Goal: Transaction & Acquisition: Purchase product/service

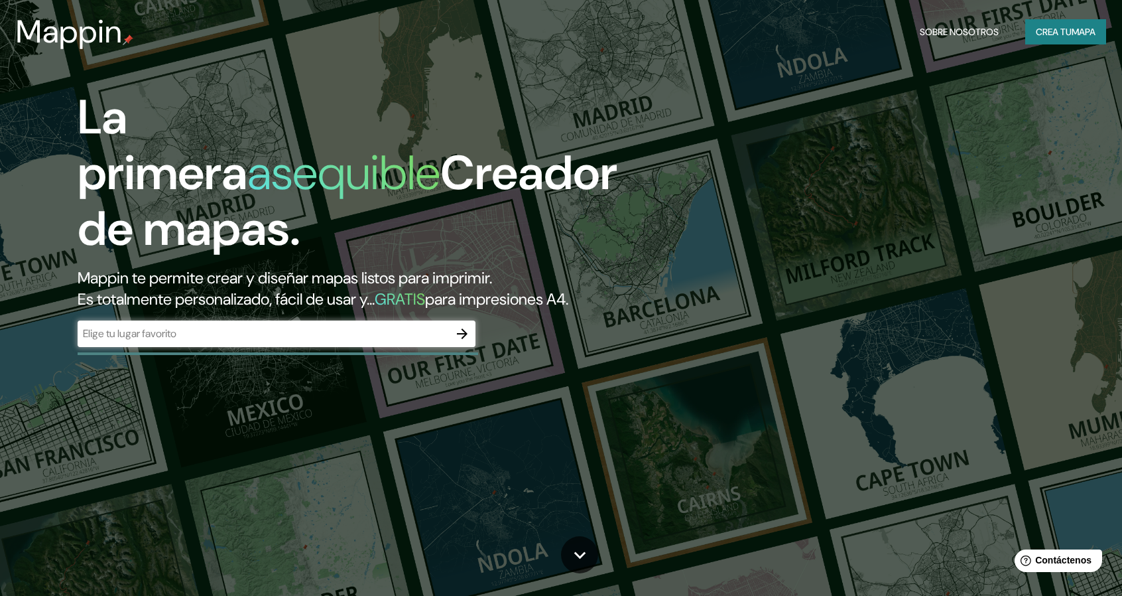
click at [399, 337] on input "text" at bounding box center [263, 333] width 371 height 15
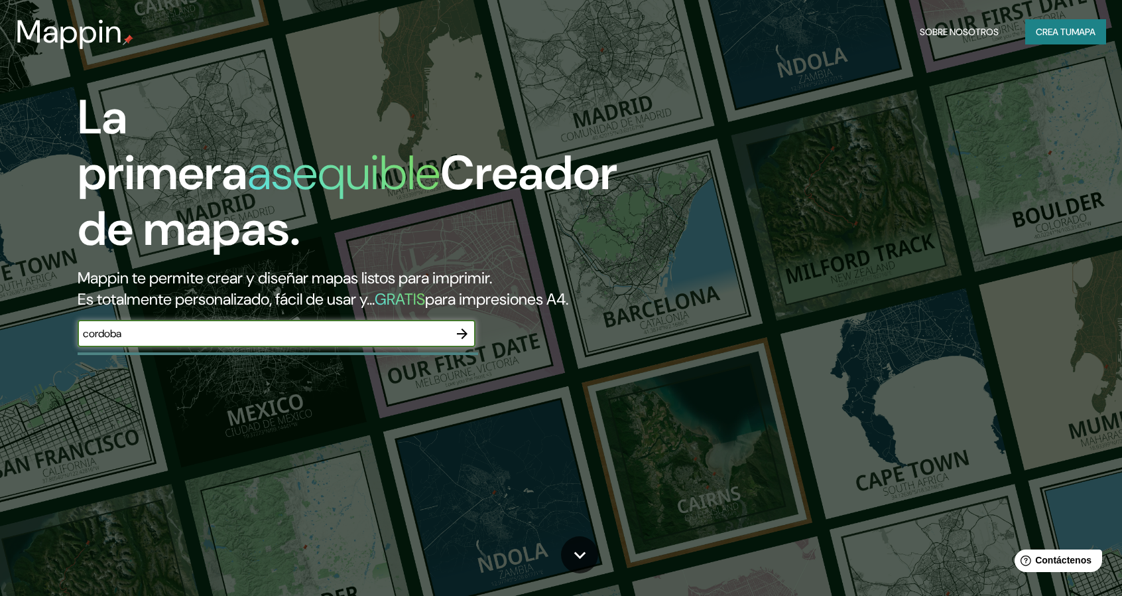
click at [105, 332] on input "cordoba" at bounding box center [263, 333] width 371 height 15
click at [115, 331] on input "[PERSON_NAME]" at bounding box center [263, 333] width 371 height 15
type input "[GEOGRAPHIC_DATA], [GEOGRAPHIC_DATA]"
click at [458, 330] on icon "button" at bounding box center [462, 334] width 16 height 16
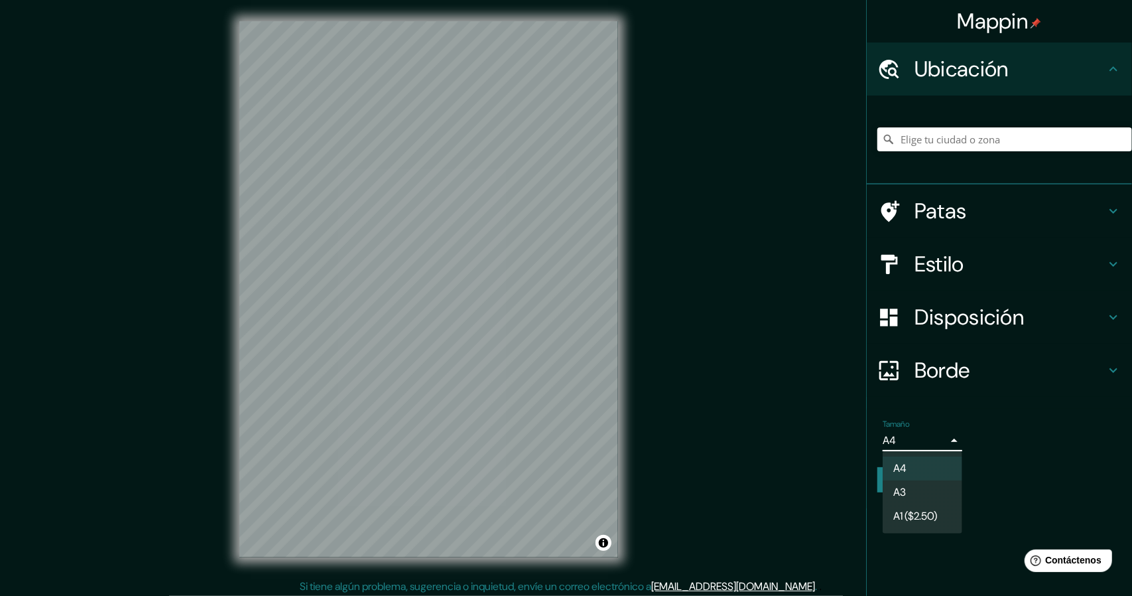
click at [945, 444] on body "Mappin Ubicación Patas Estilo Disposición Borde Elige un borde. Consejo : puede…" at bounding box center [566, 298] width 1132 height 596
click at [945, 494] on li "A3" at bounding box center [923, 493] width 80 height 25
click at [941, 436] on body "Mappin Ubicación Patas Estilo Disposición Borde Elige un borde. Consejo : puede…" at bounding box center [566, 298] width 1132 height 596
click at [941, 476] on li "A4" at bounding box center [923, 468] width 80 height 25
type input "single"
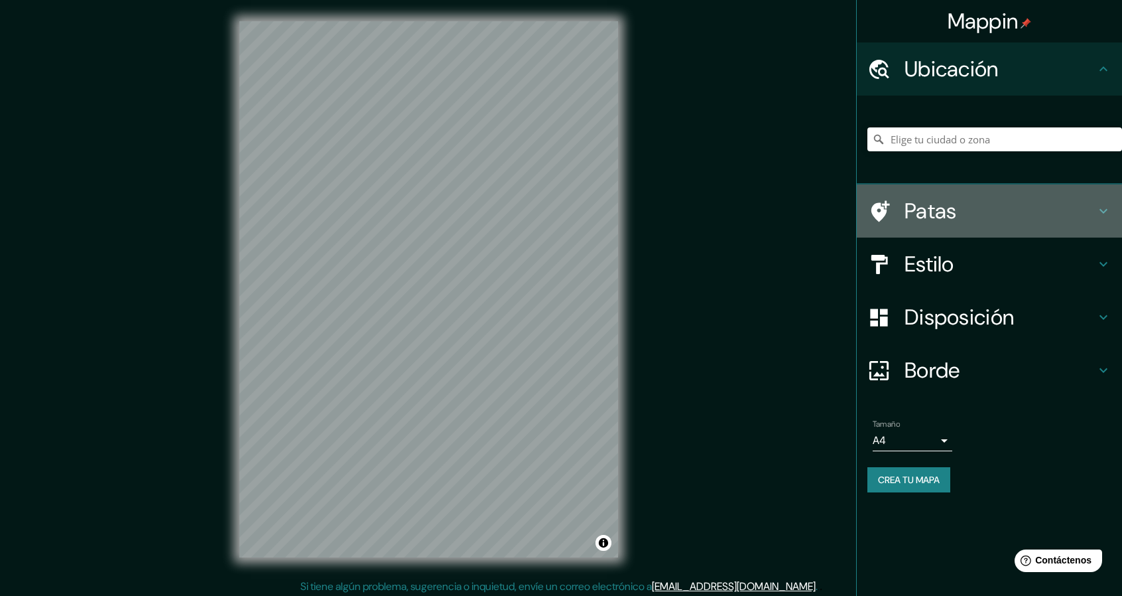
click at [1112, 210] on div "Patas" at bounding box center [989, 210] width 265 height 53
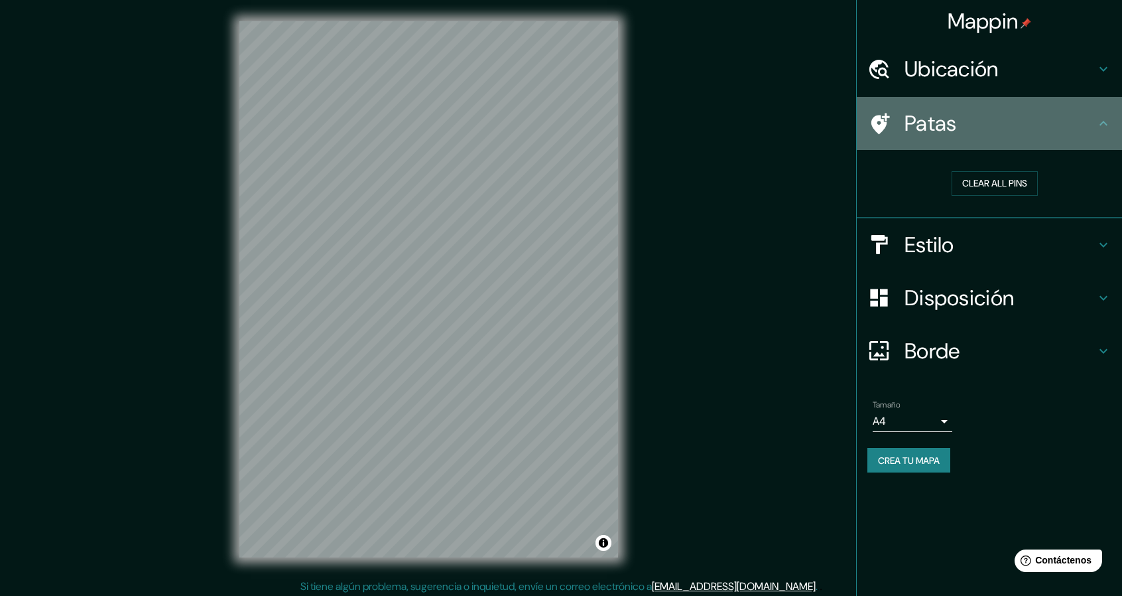
click at [1106, 127] on icon at bounding box center [1104, 123] width 16 height 16
click at [1107, 116] on icon at bounding box center [1104, 123] width 16 height 16
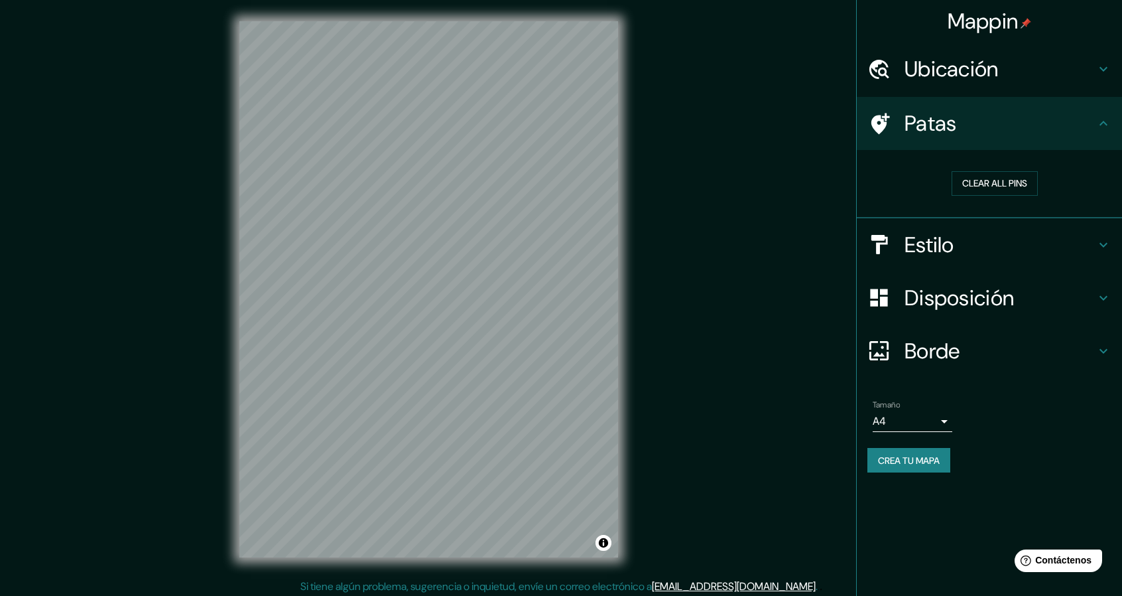
click at [1096, 241] on icon at bounding box center [1104, 245] width 16 height 16
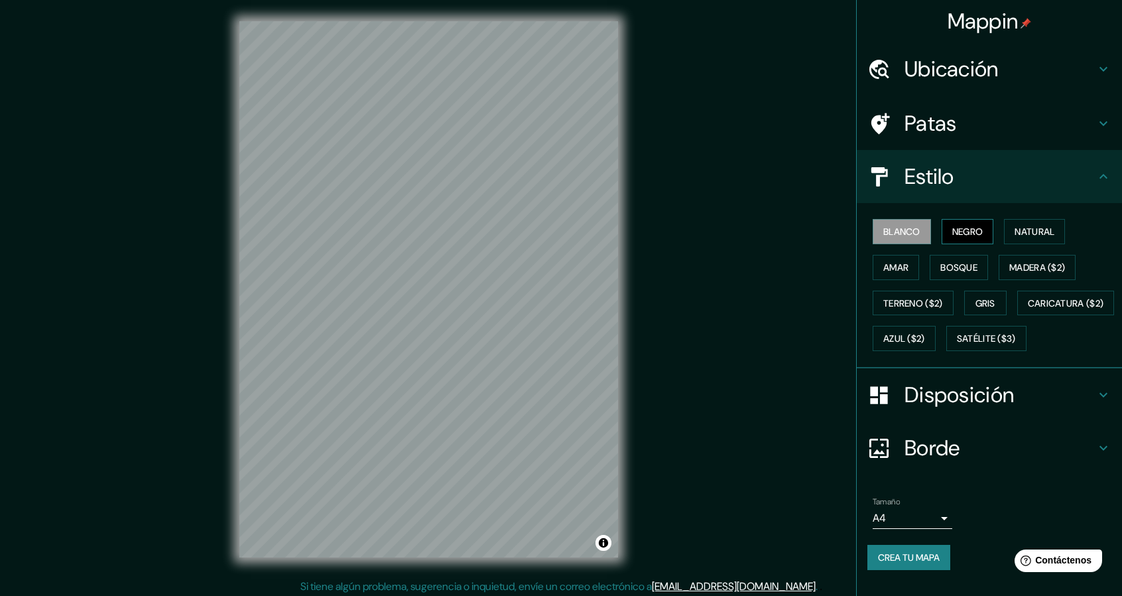
click at [961, 233] on font "Negro" at bounding box center [967, 232] width 31 height 12
click at [1016, 226] on font "Natural" at bounding box center [1035, 232] width 40 height 12
click at [901, 259] on button "Amar" at bounding box center [896, 267] width 46 height 25
click at [946, 265] on font "Bosque" at bounding box center [959, 267] width 37 height 12
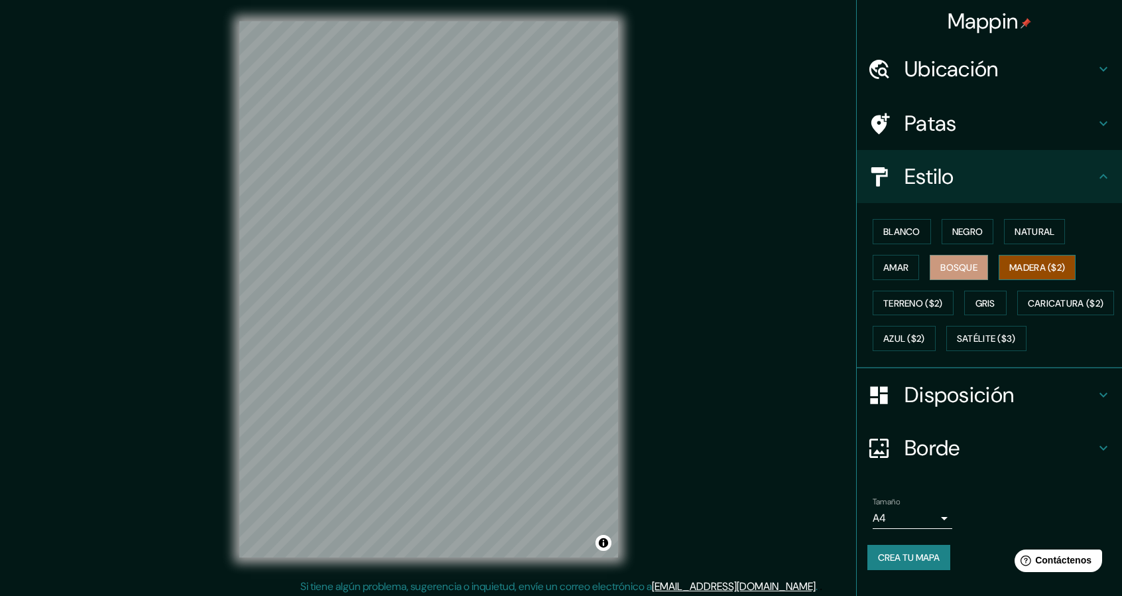
click at [1010, 262] on font "Madera ($2)" at bounding box center [1038, 267] width 56 height 12
click at [974, 267] on button "Bosque" at bounding box center [959, 267] width 58 height 25
click at [917, 300] on font "Terreno ($2)" at bounding box center [914, 303] width 60 height 12
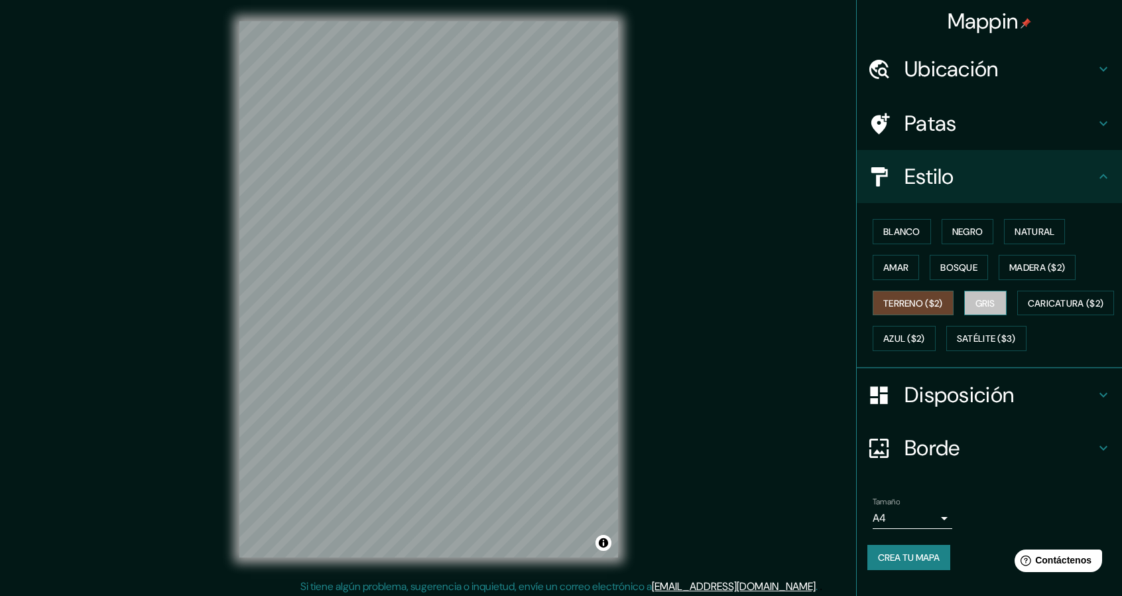
click at [976, 302] on font "Gris" at bounding box center [986, 303] width 20 height 12
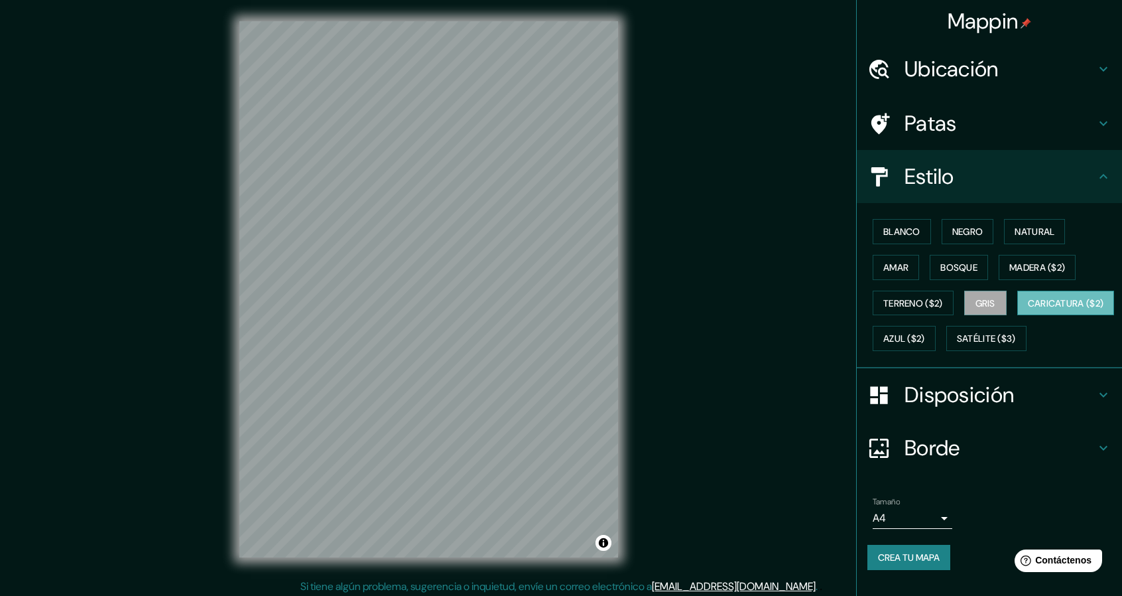
click at [1028, 309] on font "Caricatura ($2)" at bounding box center [1066, 303] width 76 height 12
click at [925, 334] on font "Azul ($2)" at bounding box center [905, 339] width 42 height 12
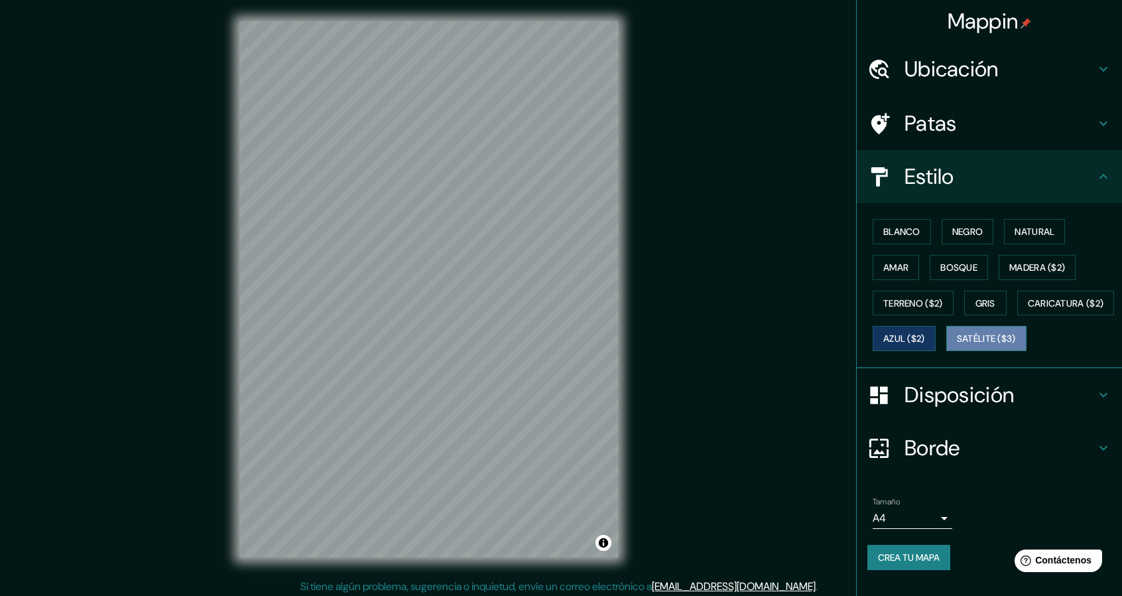
click at [957, 347] on font "Satélite ($3)" at bounding box center [986, 338] width 59 height 17
click at [873, 221] on button "Blanco" at bounding box center [902, 231] width 58 height 25
click at [957, 345] on font "Satélite ($3)" at bounding box center [986, 339] width 59 height 12
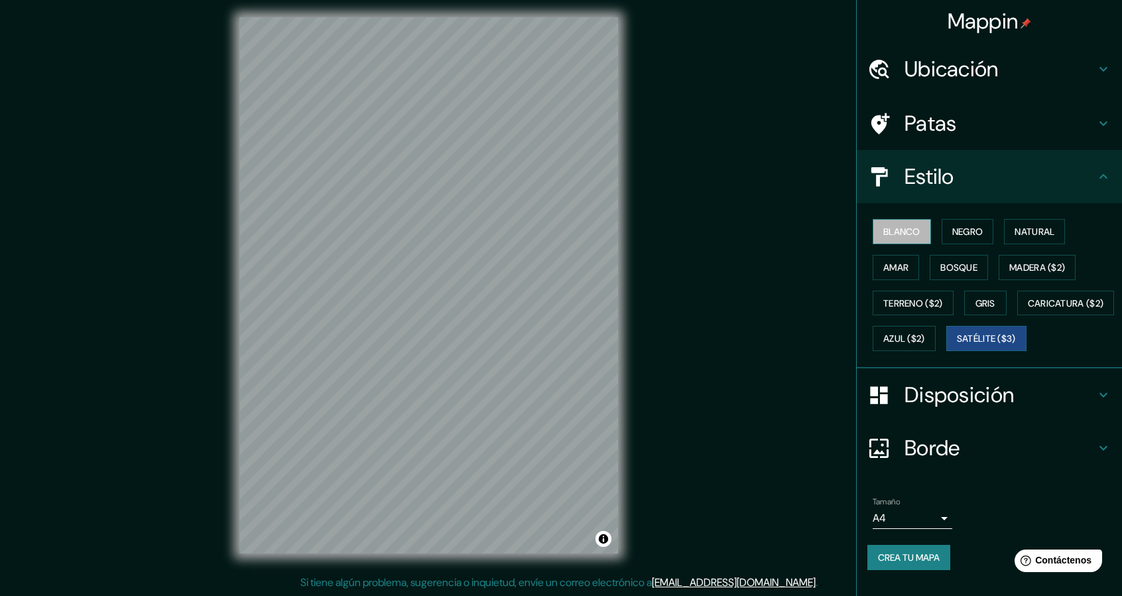
click at [891, 229] on font "Blanco" at bounding box center [902, 232] width 37 height 12
click at [1081, 174] on h4 "Estilo" at bounding box center [1000, 176] width 191 height 27
click at [1100, 176] on icon at bounding box center [1104, 176] width 8 height 5
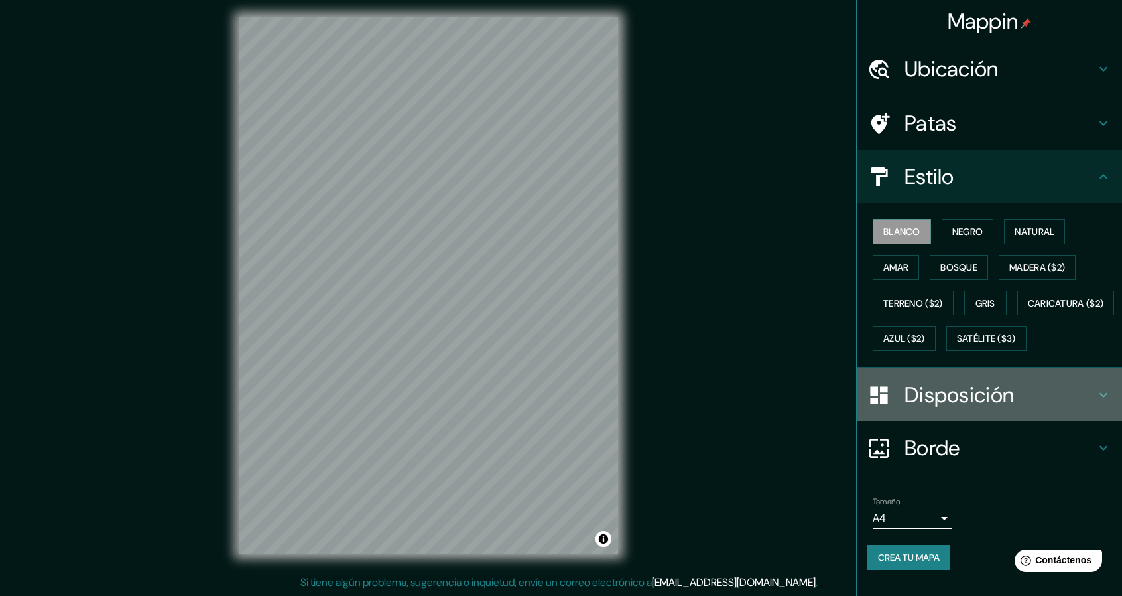
click at [1096, 403] on icon at bounding box center [1104, 395] width 16 height 16
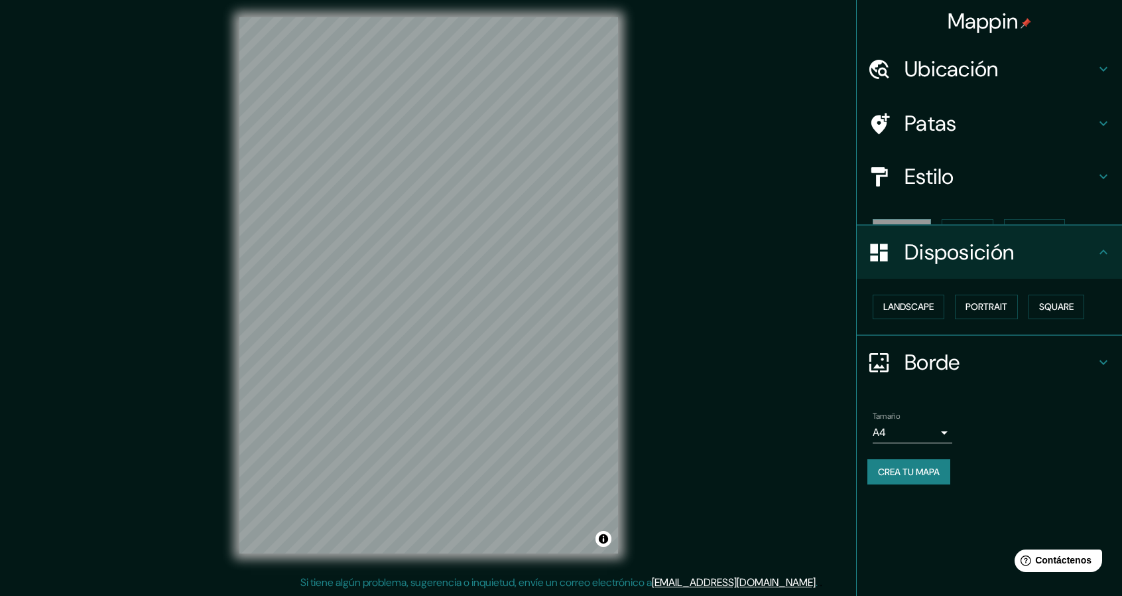
scroll to position [0, 0]
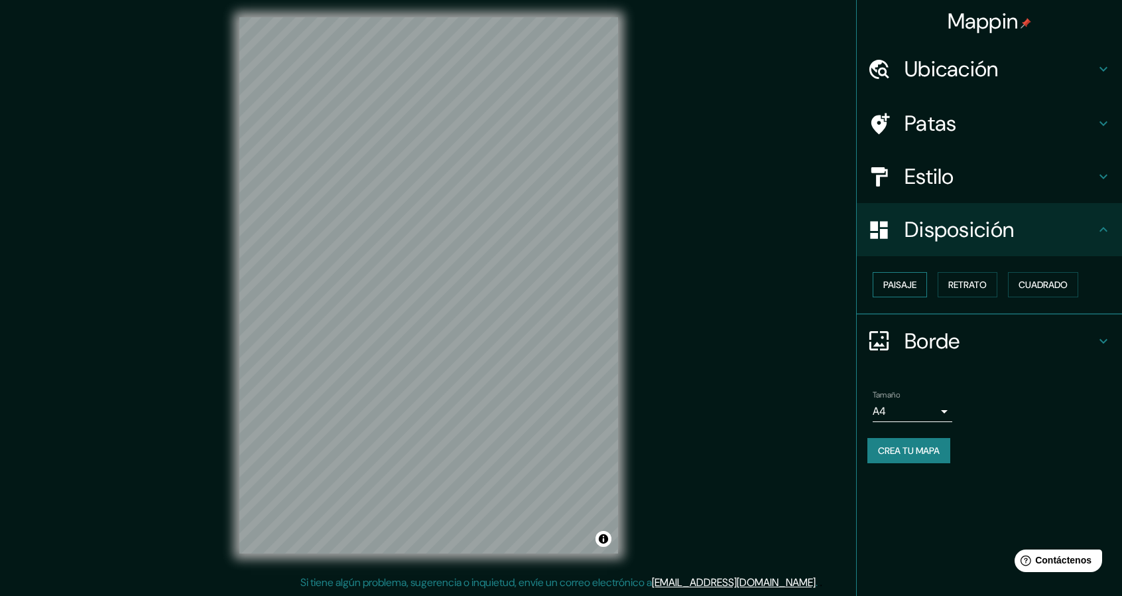
click at [916, 294] on button "Paisaje" at bounding box center [900, 284] width 54 height 25
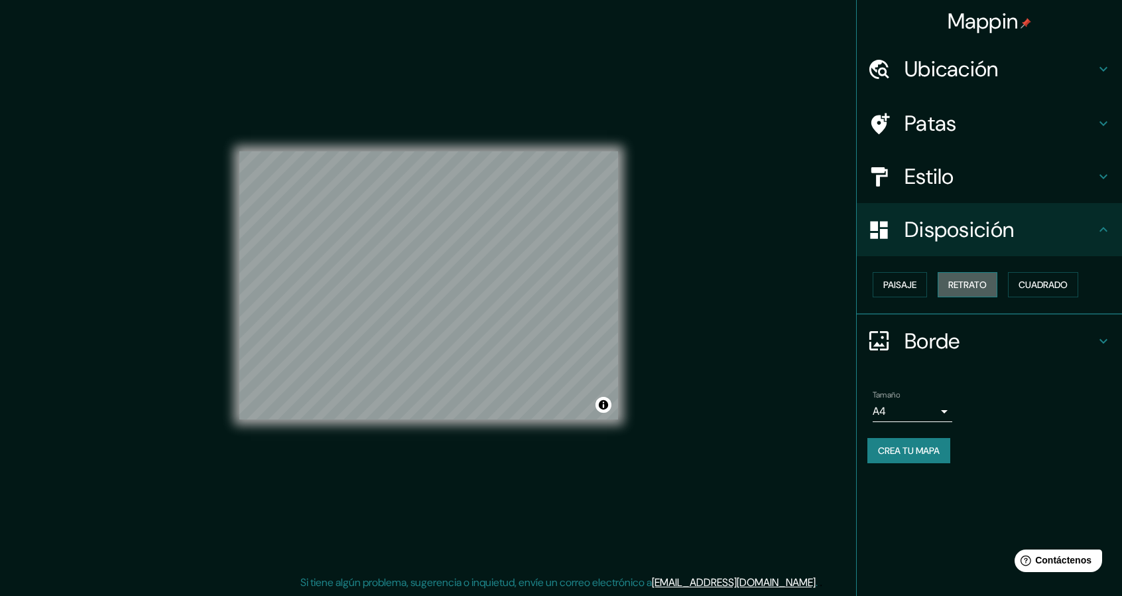
click at [960, 283] on font "Retrato" at bounding box center [968, 285] width 38 height 12
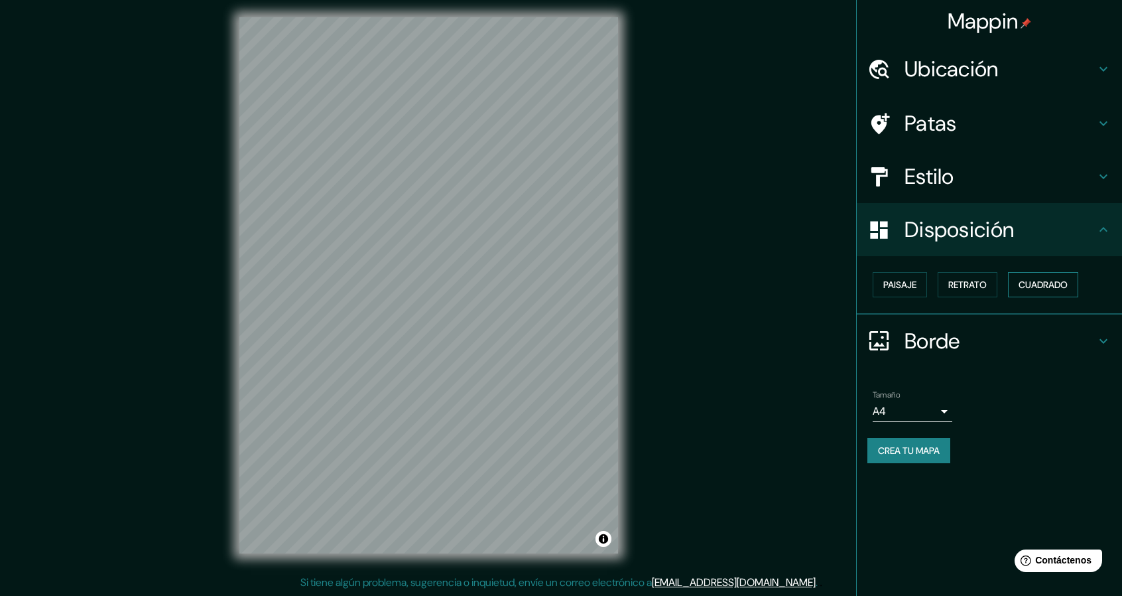
click at [1033, 291] on font "Cuadrado" at bounding box center [1043, 284] width 49 height 17
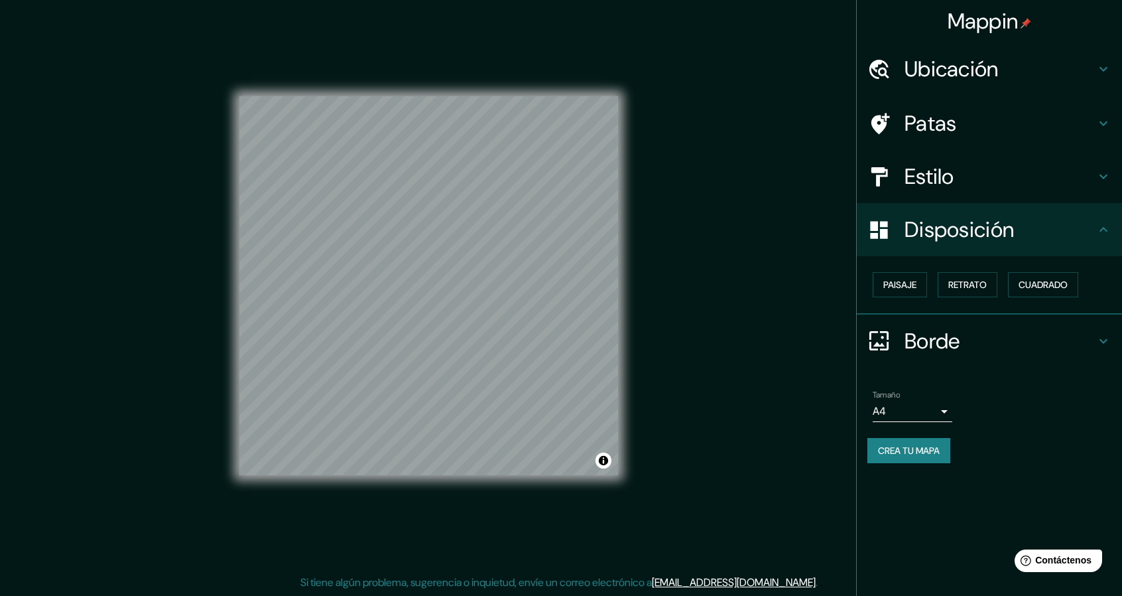
click at [1017, 340] on h4 "Borde" at bounding box center [1000, 341] width 191 height 27
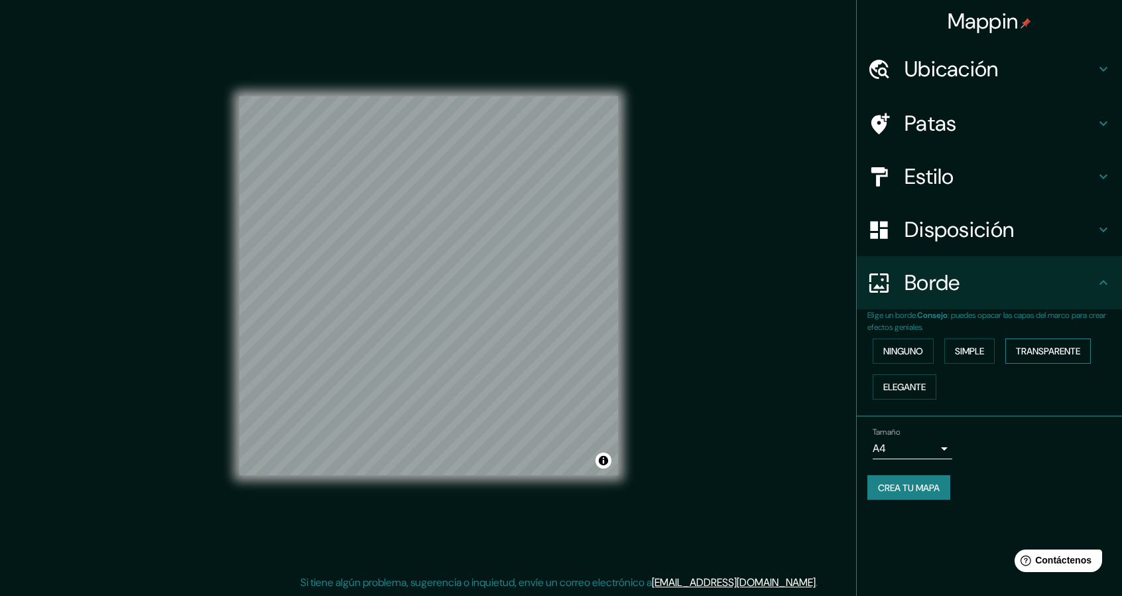
click at [1019, 350] on button "Transparente" at bounding box center [1049, 350] width 86 height 25
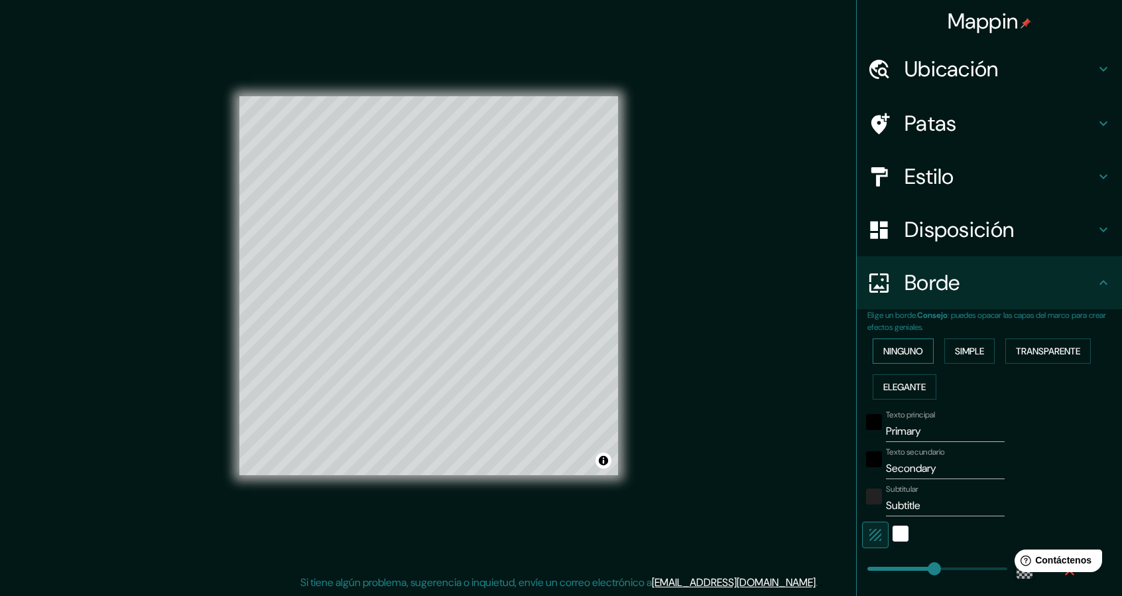
click at [901, 352] on font "Ninguno" at bounding box center [904, 351] width 40 height 12
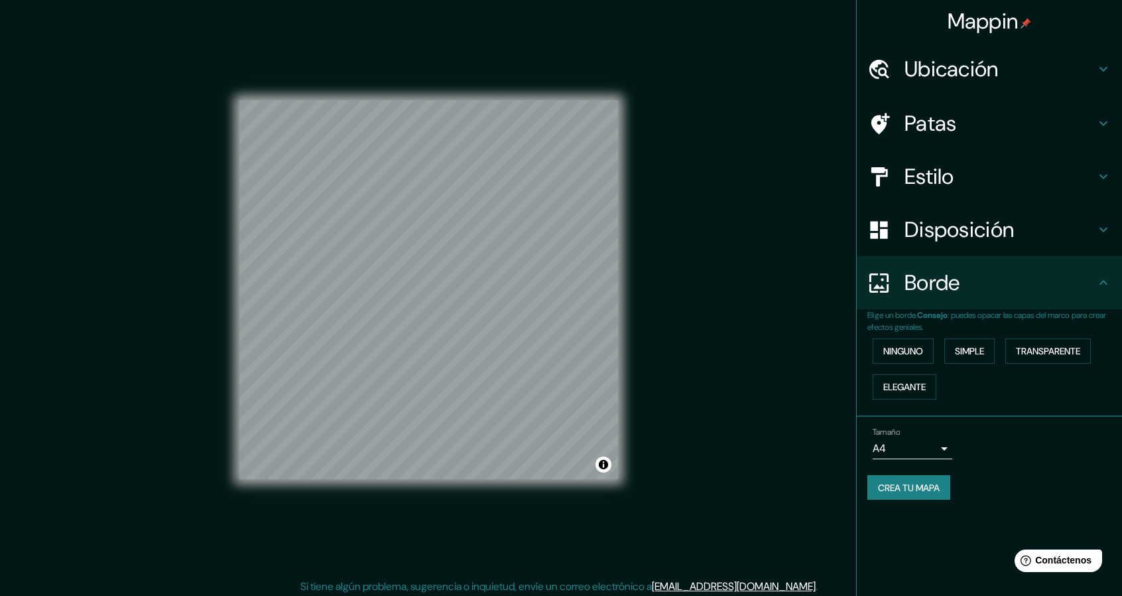
click at [947, 125] on font "Patas" at bounding box center [931, 123] width 52 height 28
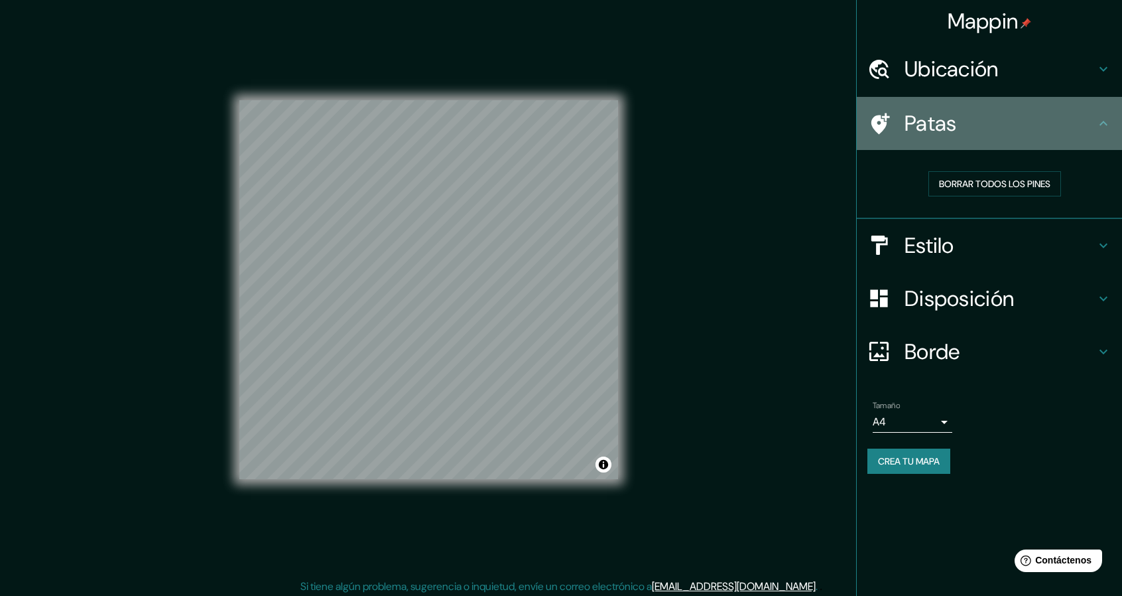
click at [1101, 121] on icon at bounding box center [1104, 123] width 16 height 16
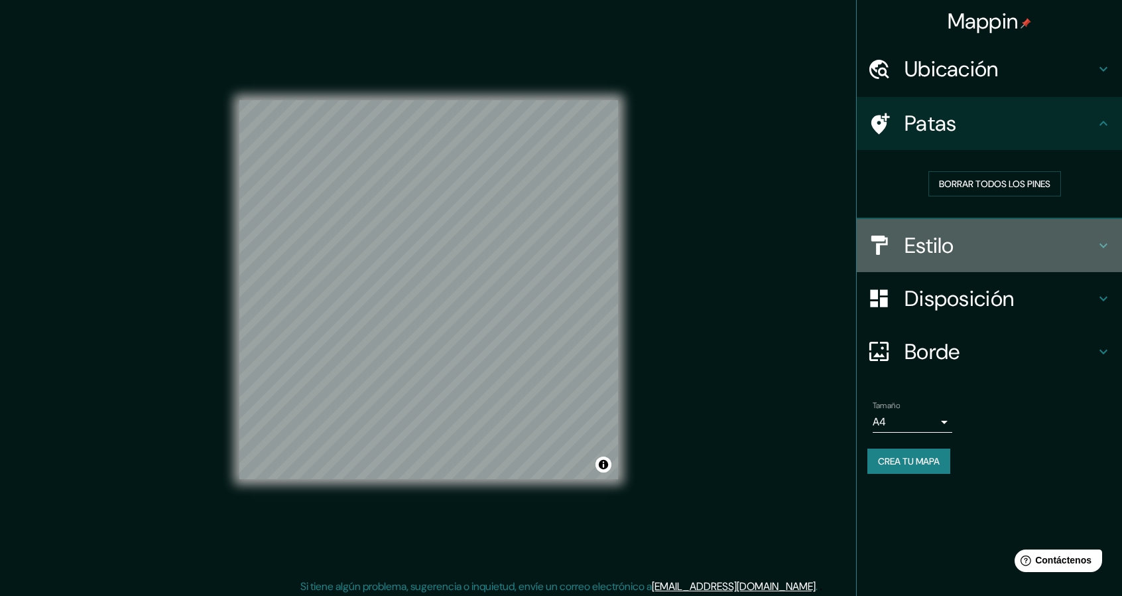
click at [1012, 243] on h4 "Estilo" at bounding box center [1000, 245] width 191 height 27
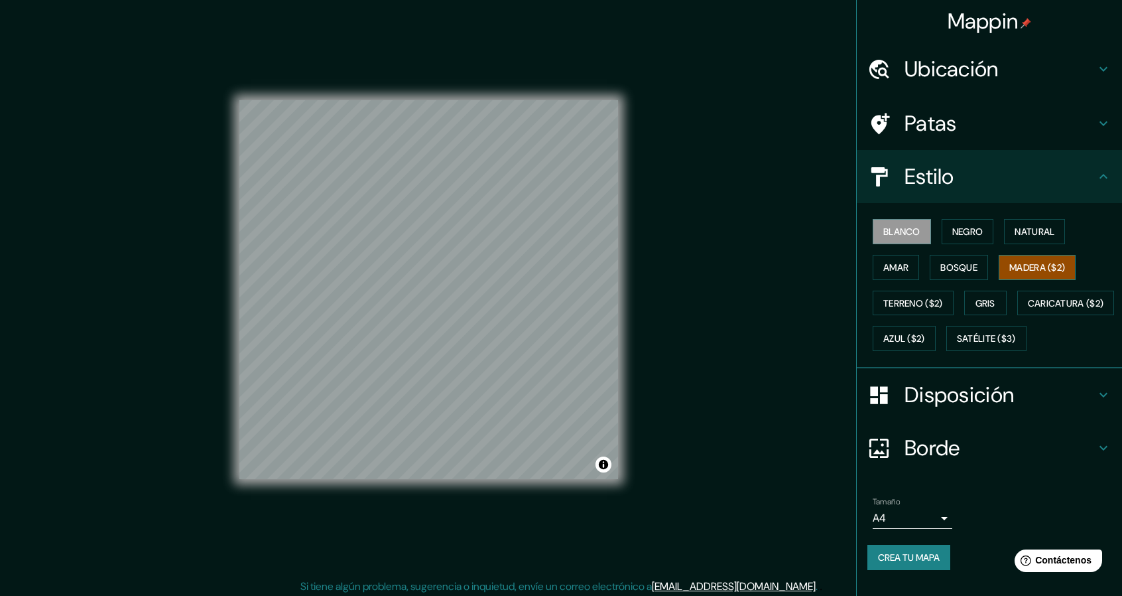
scroll to position [21, 0]
click at [953, 163] on h4 "Estilo" at bounding box center [1000, 176] width 191 height 27
